Goal: Use online tool/utility: Use online tool/utility

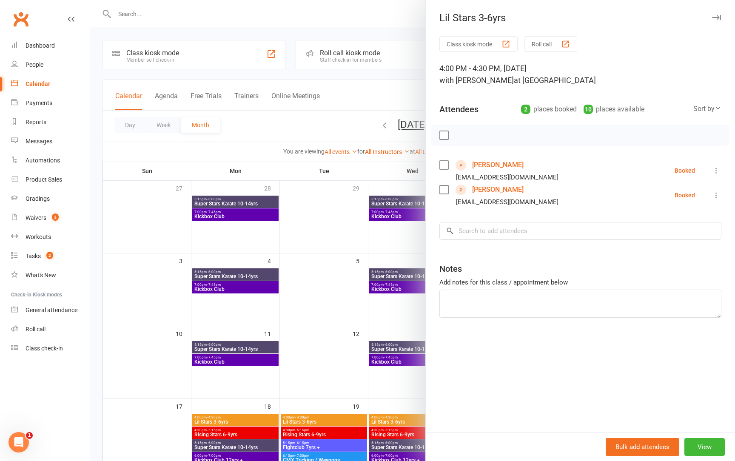
click at [542, 40] on button "Roll call" at bounding box center [550, 44] width 53 height 16
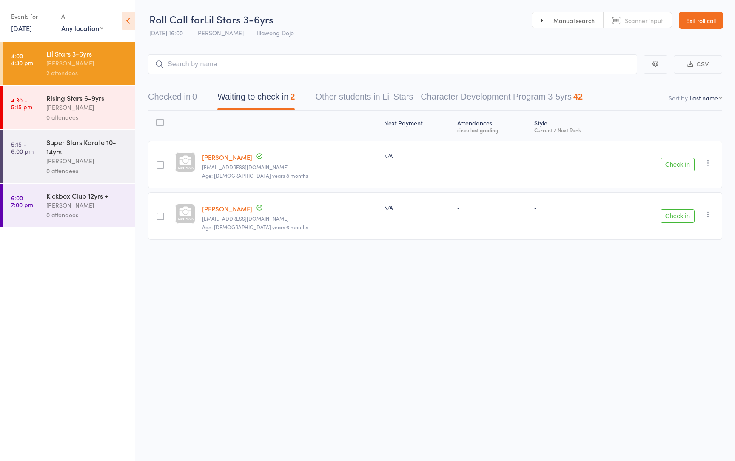
click at [128, 16] on icon at bounding box center [128, 21] width 13 height 18
